Goal: Information Seeking & Learning: Find specific fact

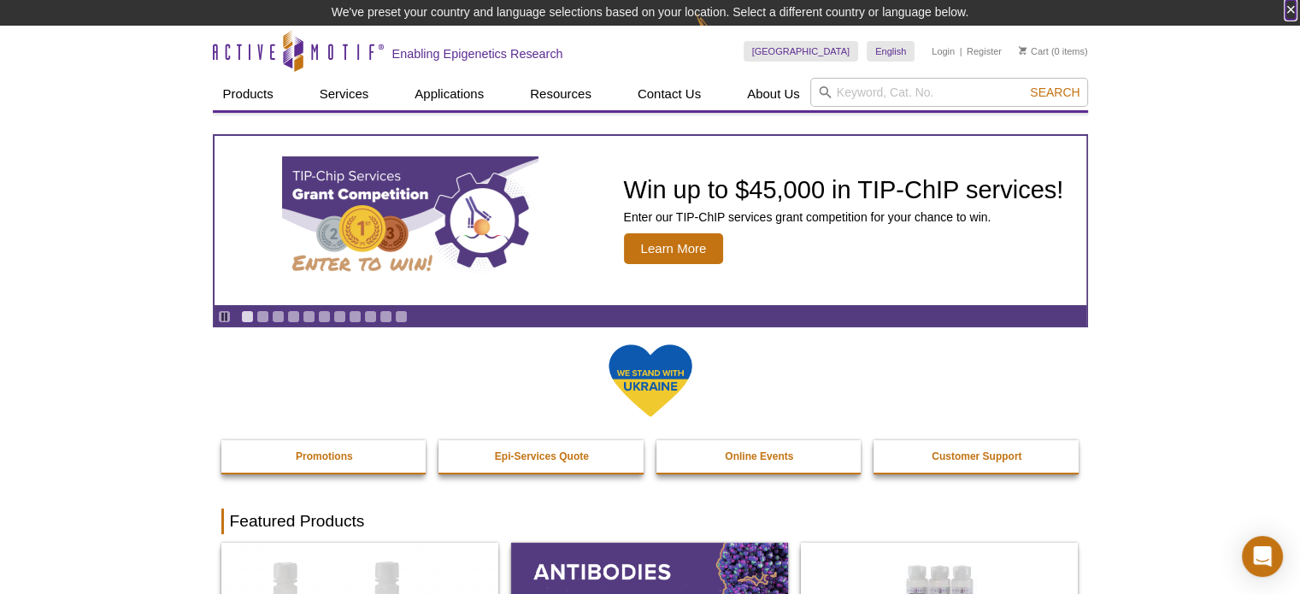
click at [1286, 8] on button "×" at bounding box center [1290, 10] width 10 height 20
click at [1291, 7] on button "×" at bounding box center [1290, 10] width 10 height 20
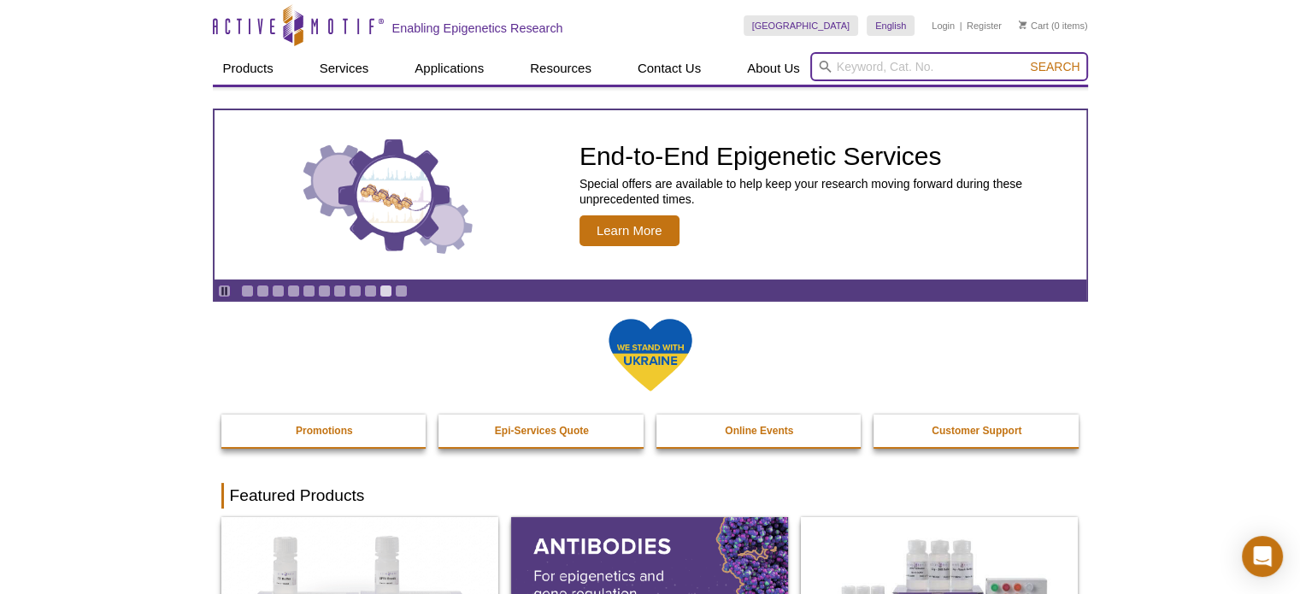
click at [979, 64] on input "search" at bounding box center [949, 66] width 278 height 29
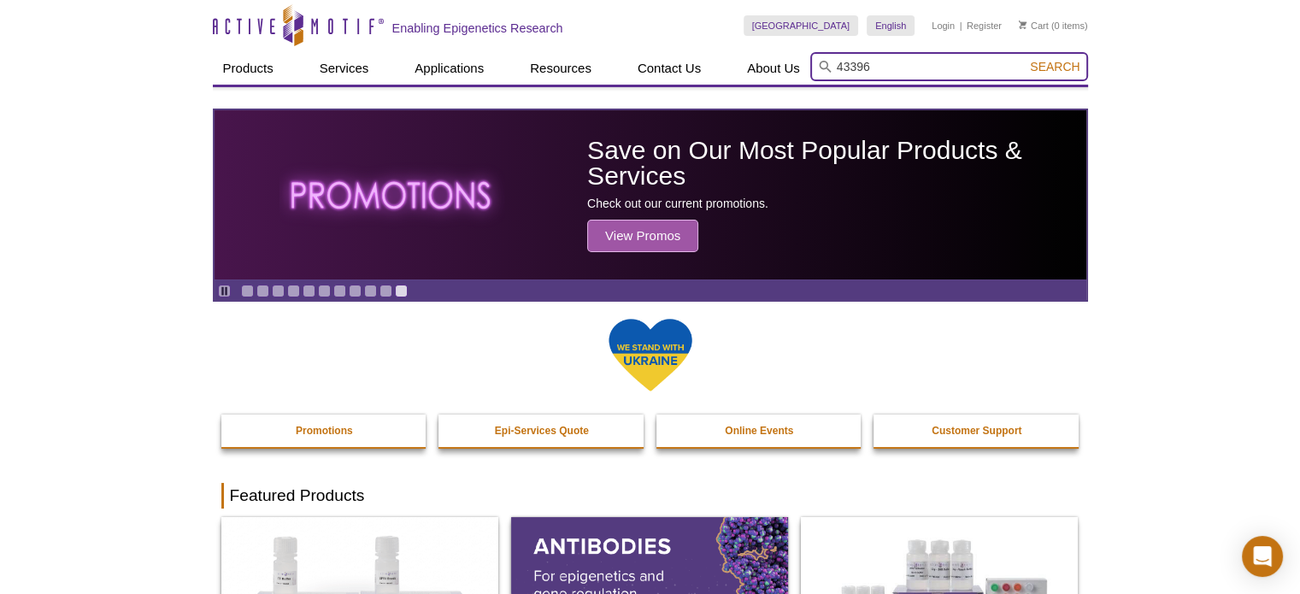
type input "43396"
click at [1025, 59] on button "Search" at bounding box center [1055, 66] width 60 height 15
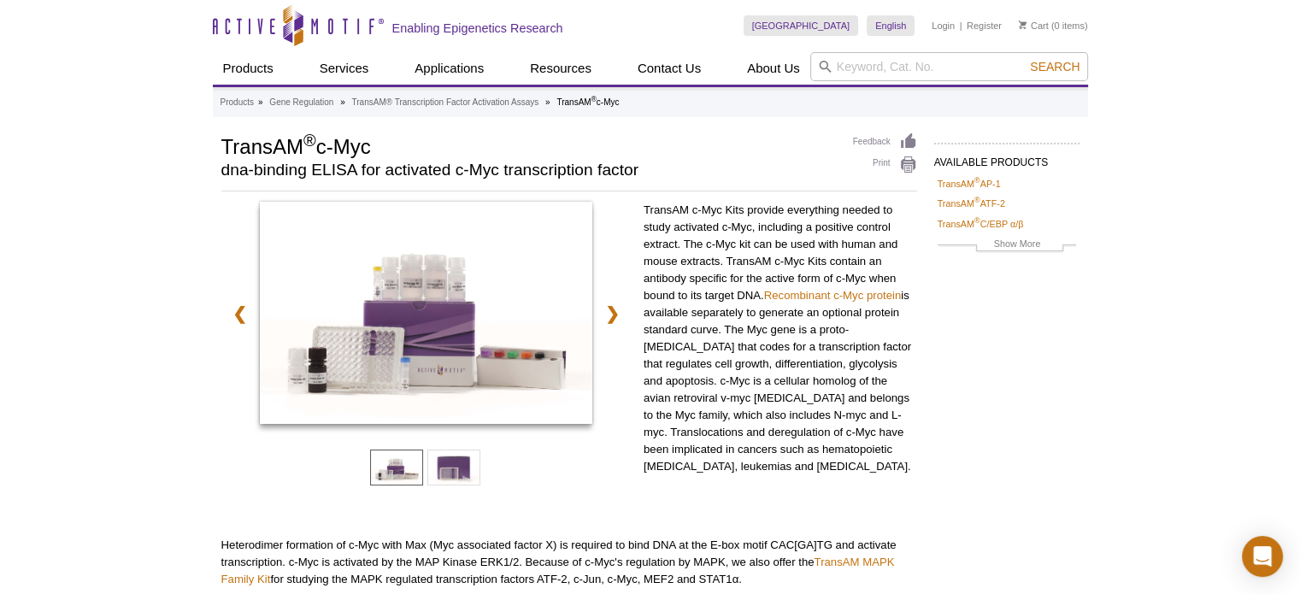
click at [149, 275] on div "Active Motif Logo Enabling Epigenetics Research 0 Search Skip to content Active…" at bounding box center [650, 591] width 1300 height 1183
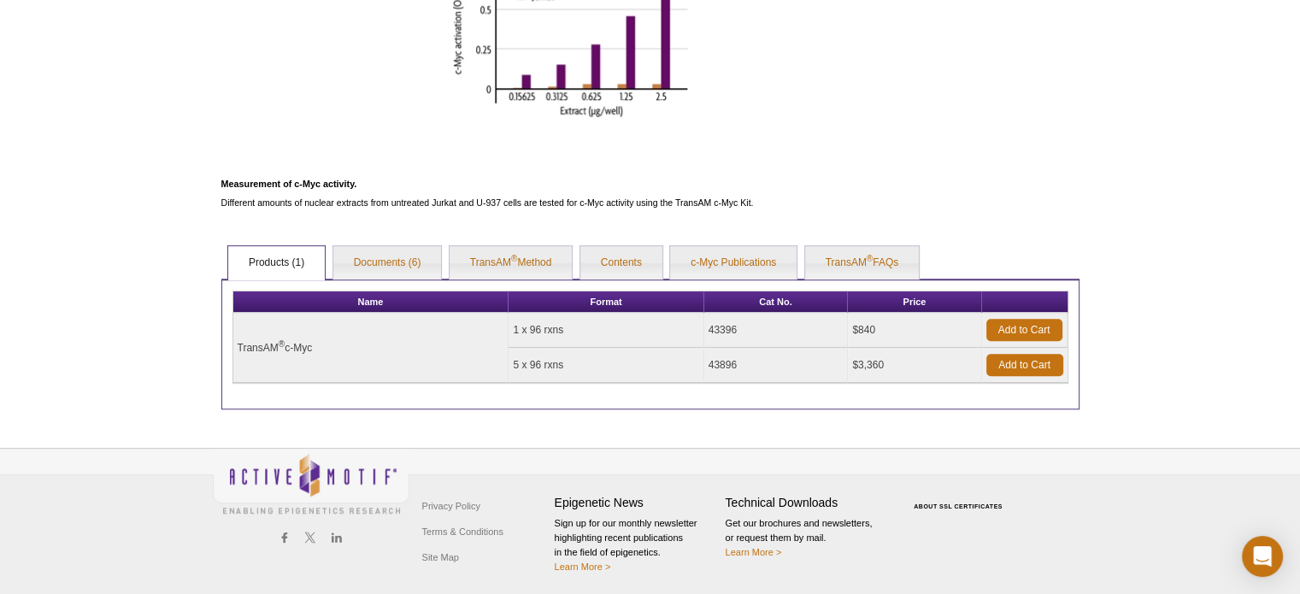
scroll to position [746, 0]
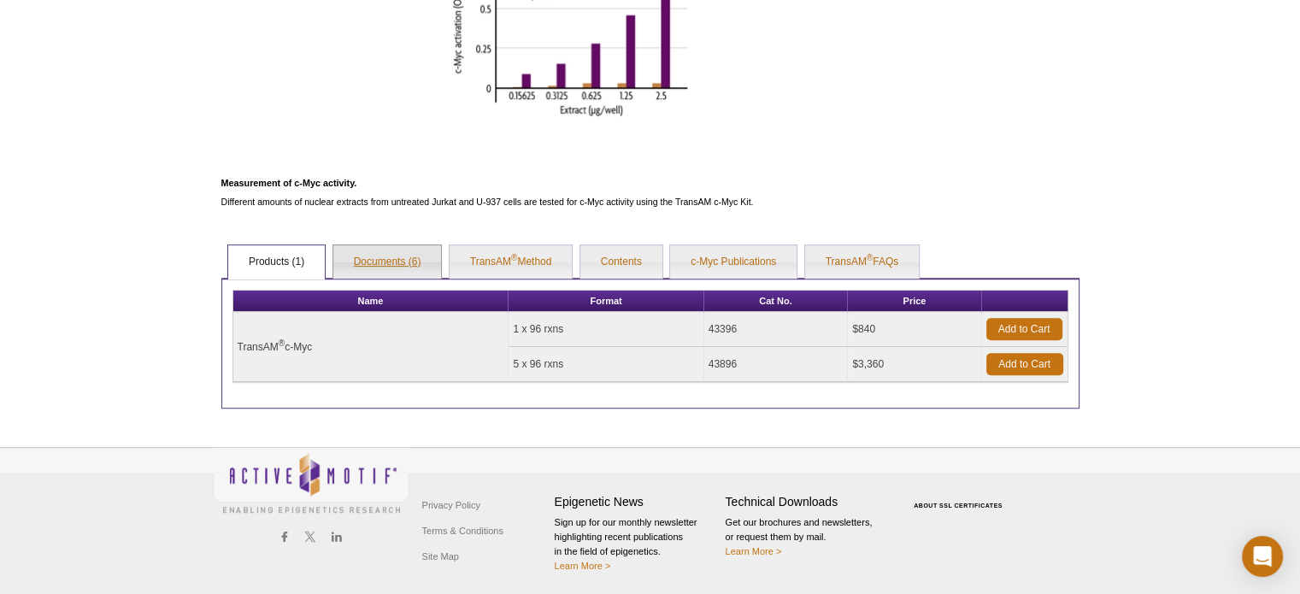
click at [399, 260] on link "Documents (6)" at bounding box center [387, 262] width 109 height 34
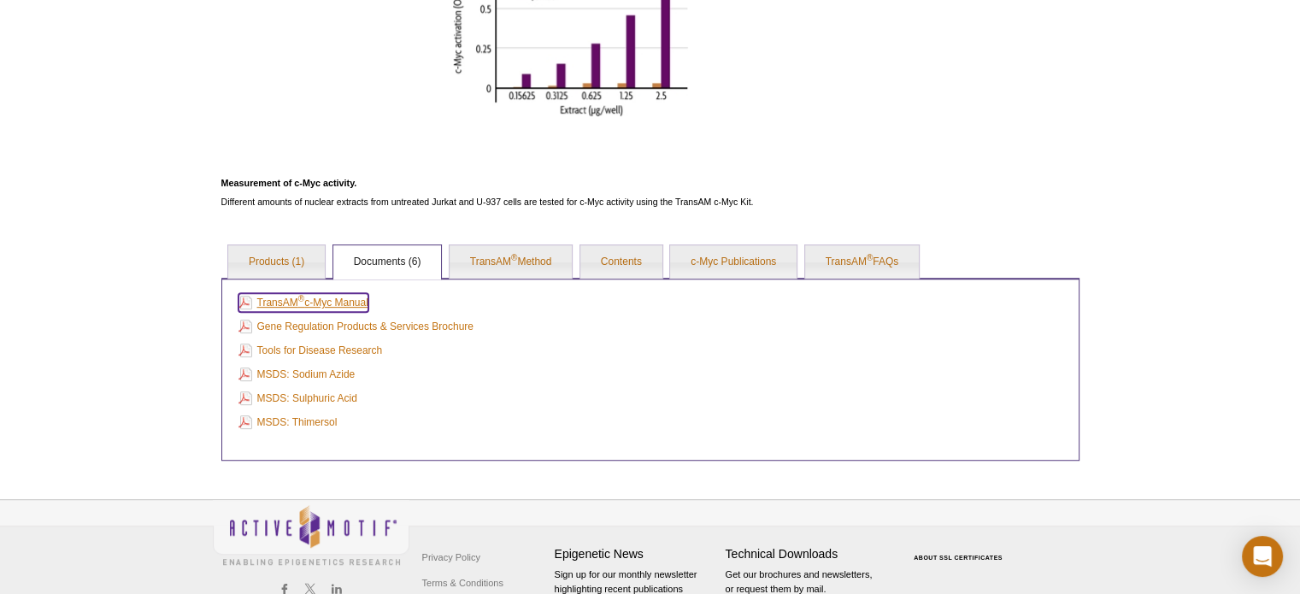
click at [338, 303] on link "TransAM ® c-Myc Manual" at bounding box center [303, 302] width 130 height 19
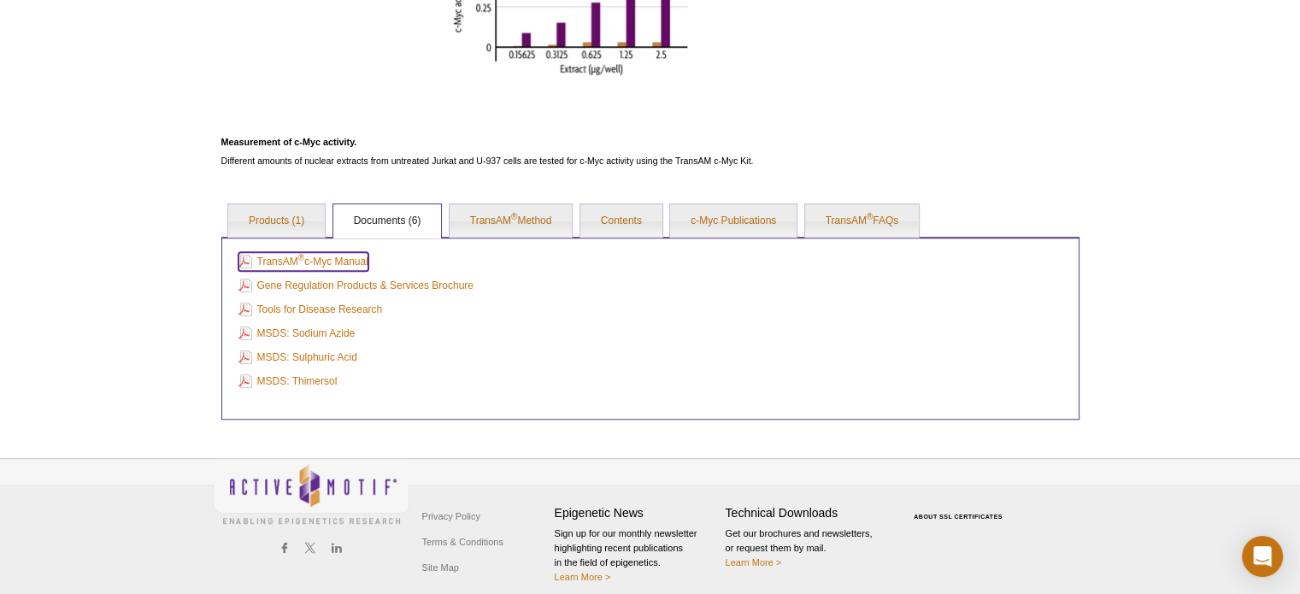
scroll to position [796, 0]
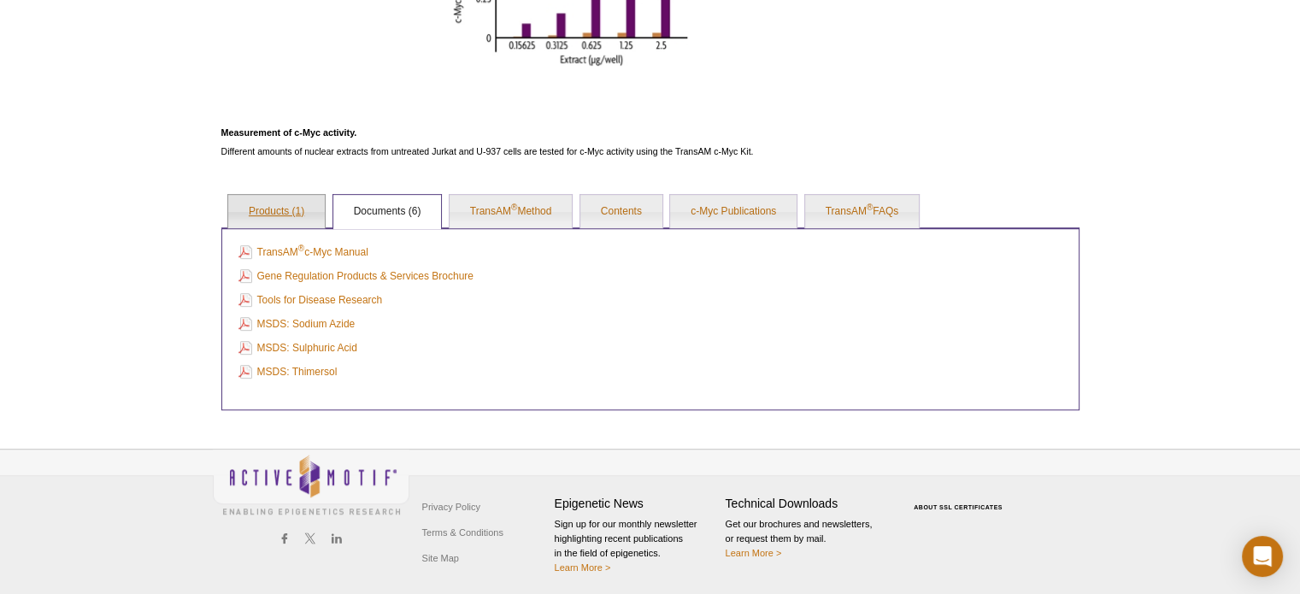
click at [277, 215] on link "Products (1)" at bounding box center [276, 212] width 97 height 34
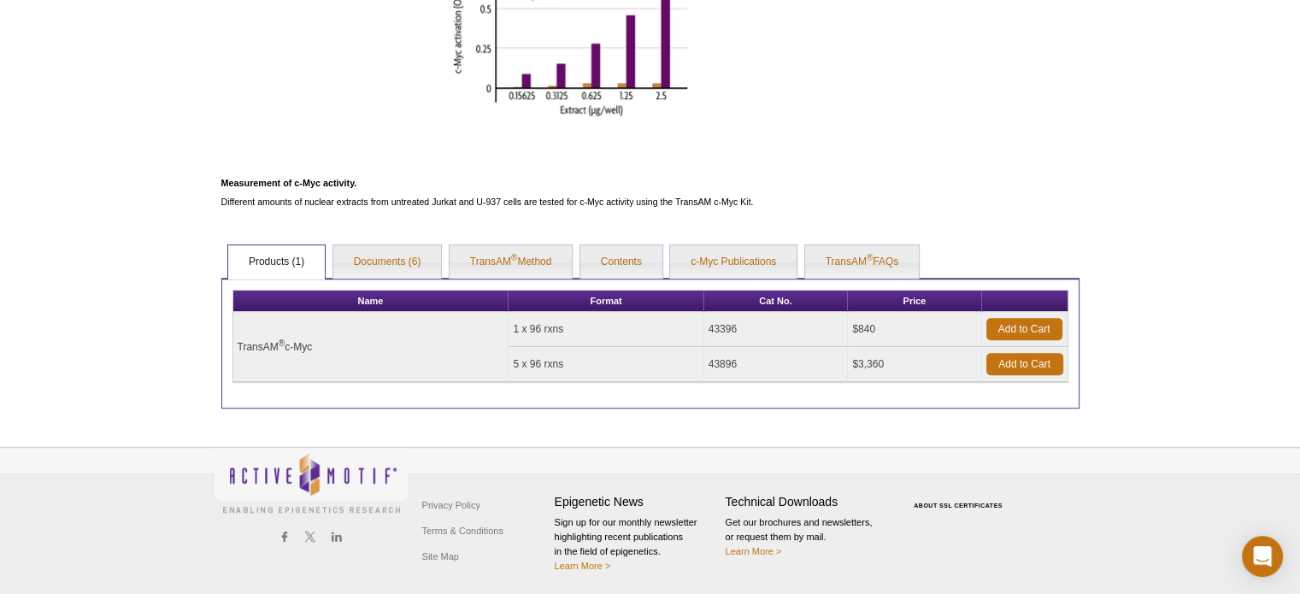
drag, startPoint x: 744, startPoint y: 323, endPoint x: 697, endPoint y: 323, distance: 47.0
click at [697, 323] on tr "TransAM ® c-Myc 1 x 96 rxns 43396 $840 Add to Cart" at bounding box center [650, 329] width 834 height 35
copy tr "43396"
click at [729, 329] on td "43396" at bounding box center [776, 329] width 144 height 35
drag, startPoint x: 742, startPoint y: 327, endPoint x: 713, endPoint y: 327, distance: 29.1
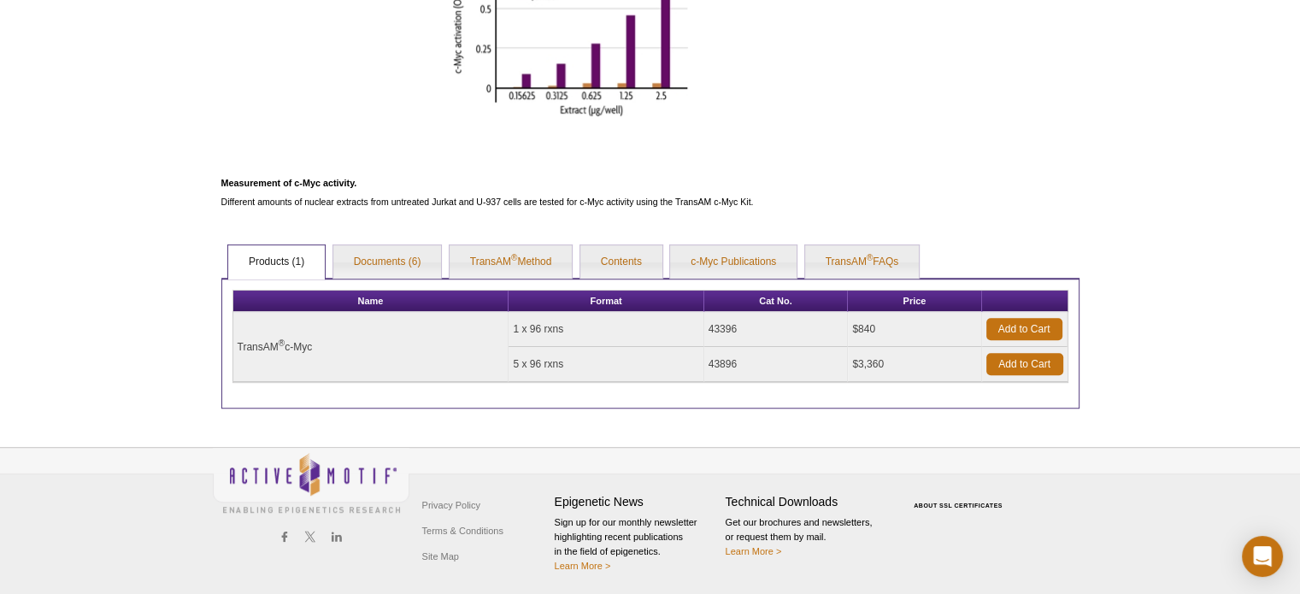
click at [713, 327] on td "43396" at bounding box center [776, 329] width 144 height 35
copy td "43396"
click at [739, 326] on td "43396" at bounding box center [776, 329] width 144 height 35
drag, startPoint x: 737, startPoint y: 324, endPoint x: 699, endPoint y: 324, distance: 38.5
click at [699, 324] on tr "TransAM ® c-Myc 1 x 96 rxns 43396 $840 Add to Cart" at bounding box center [650, 329] width 834 height 35
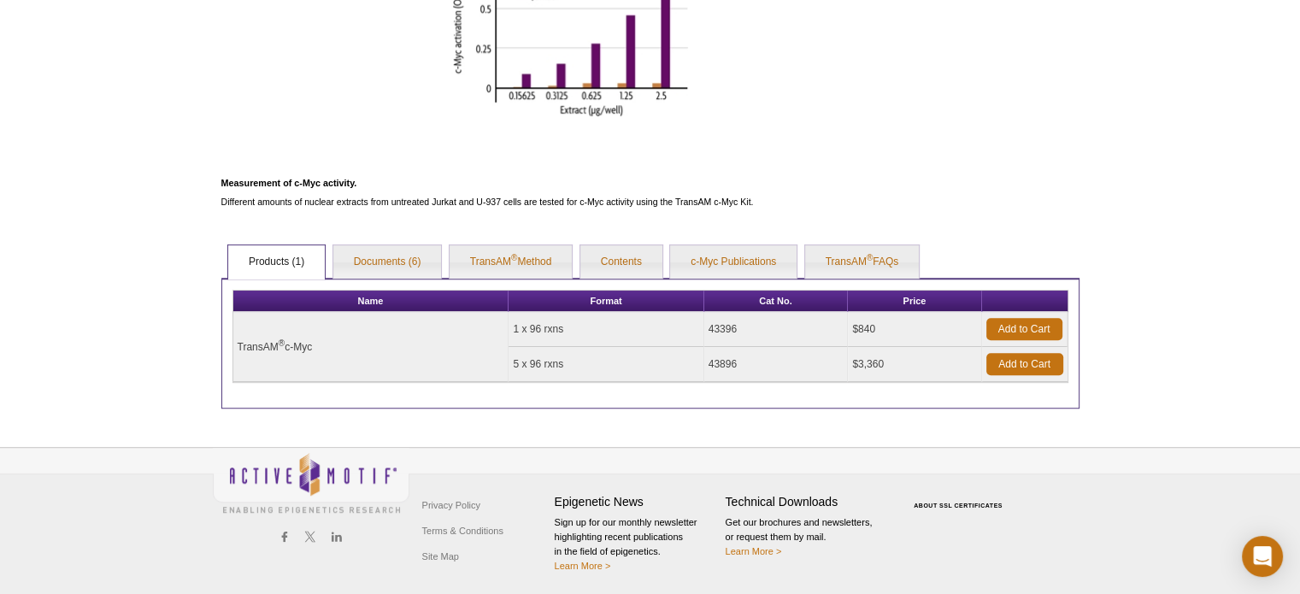
copy tr "43396"
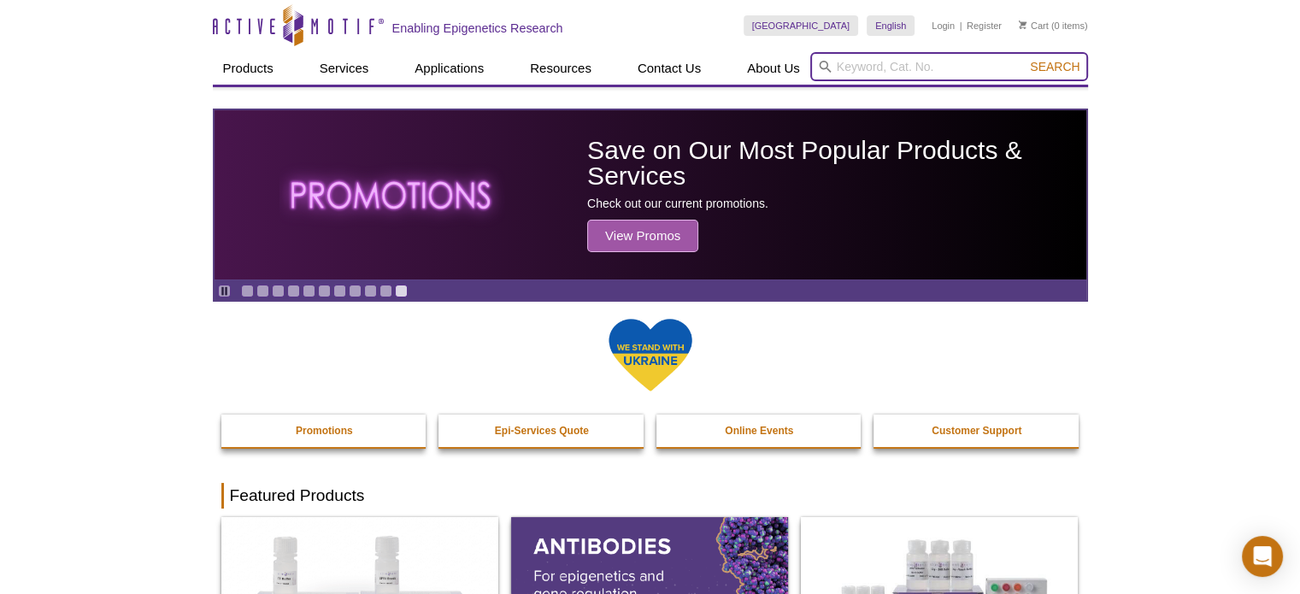
click at [961, 64] on input "search" at bounding box center [949, 66] width 278 height 29
paste input "40096"
type input "40096"
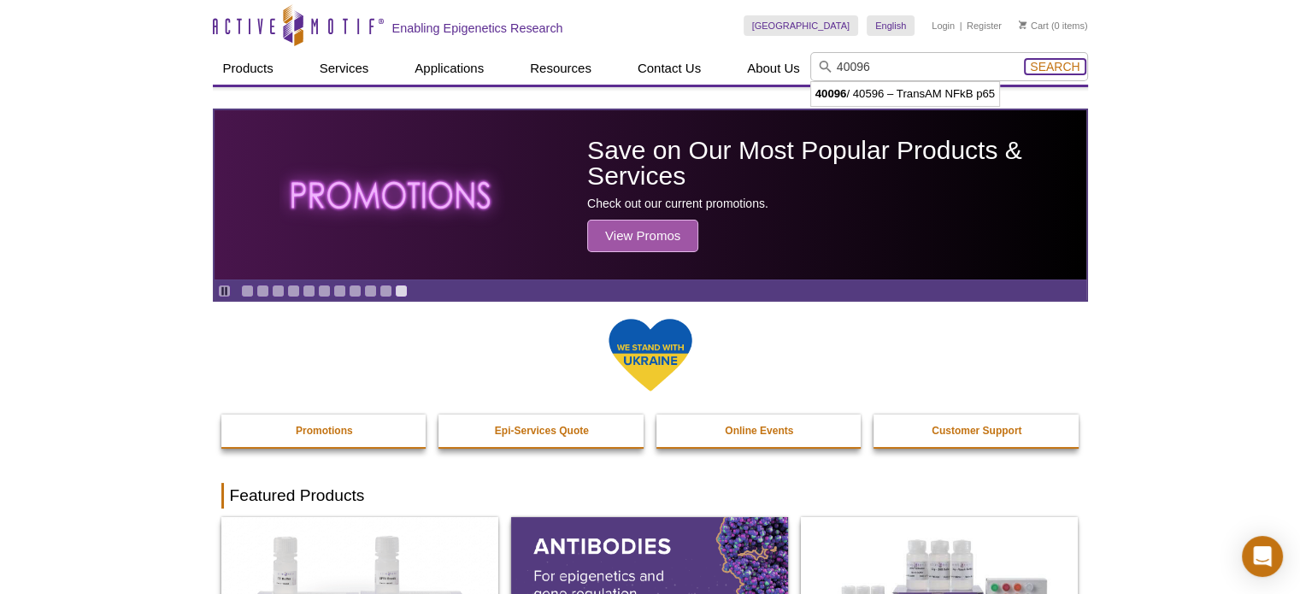
click at [1051, 68] on span "Search" at bounding box center [1055, 67] width 50 height 14
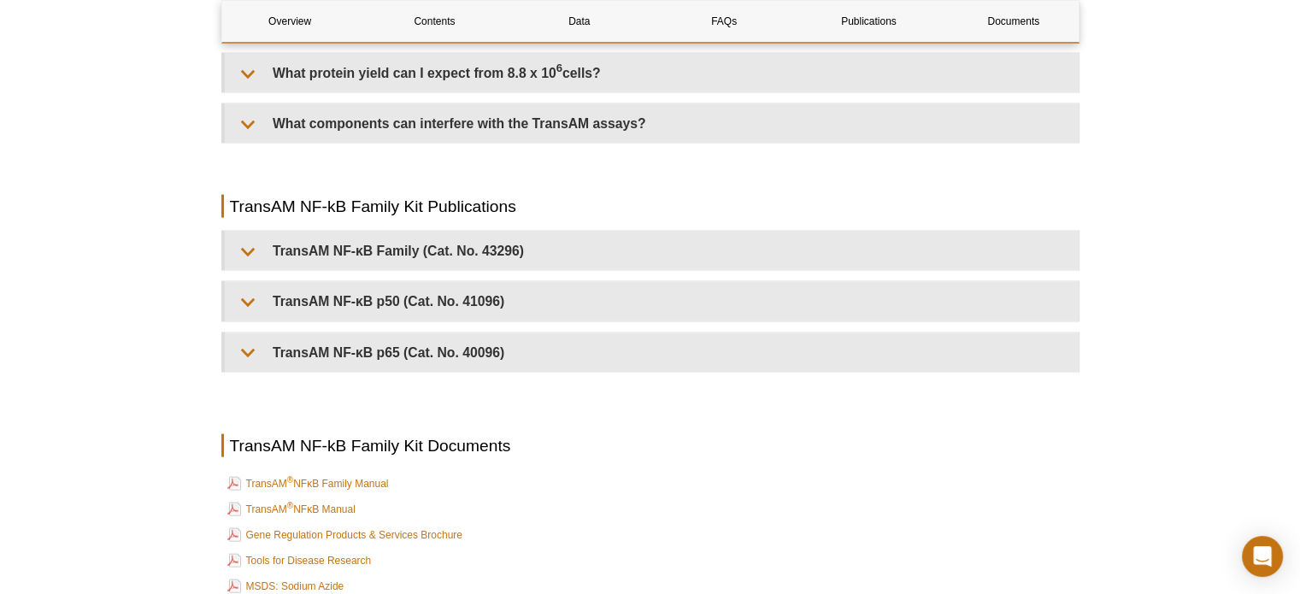
scroll to position [3675, 0]
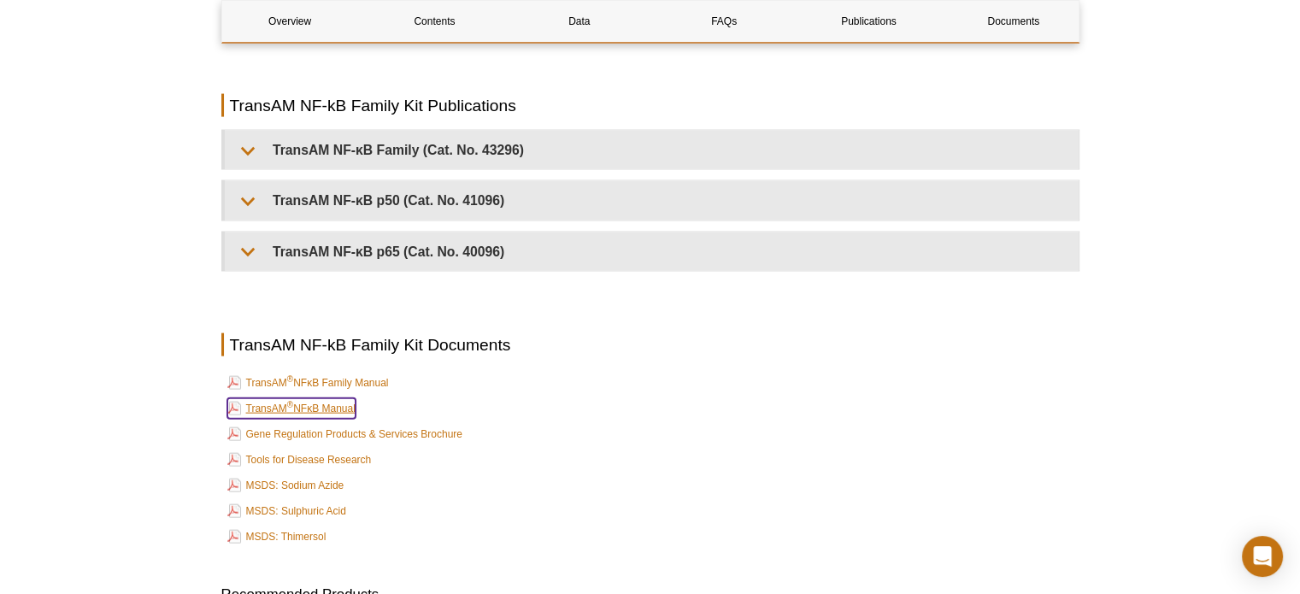
click at [352, 398] on link "TransAM ® NFκB Manual" at bounding box center [291, 408] width 128 height 21
